Goal: Task Accomplishment & Management: Manage account settings

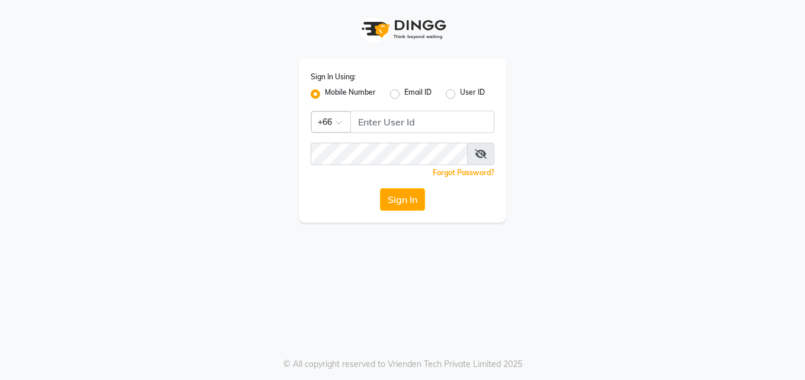
click at [460, 95] on label "User ID" at bounding box center [472, 94] width 25 height 14
click at [460, 95] on input "User ID" at bounding box center [464, 91] width 8 height 8
radio input "true"
radio input "false"
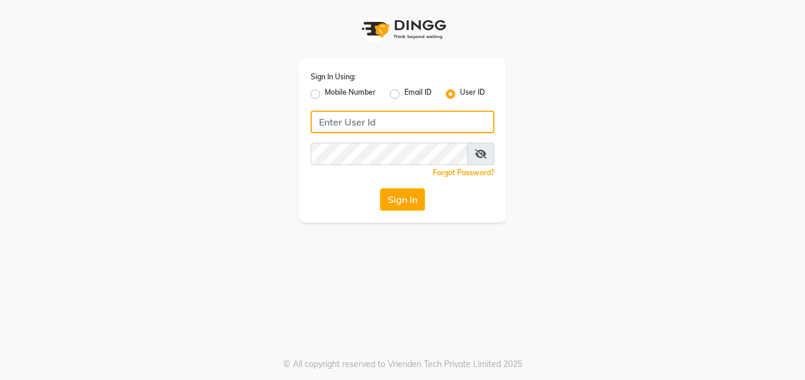
click at [382, 117] on input "Username" at bounding box center [402, 122] width 184 height 23
type input "thelondonhairsalon"
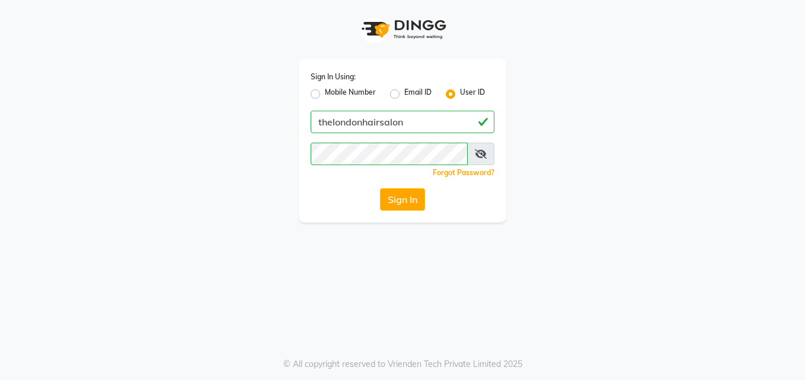
click at [483, 152] on icon at bounding box center [481, 153] width 12 height 9
click at [406, 201] on button "Sign In" at bounding box center [402, 199] width 45 height 23
